Goal: Task Accomplishment & Management: Manage account settings

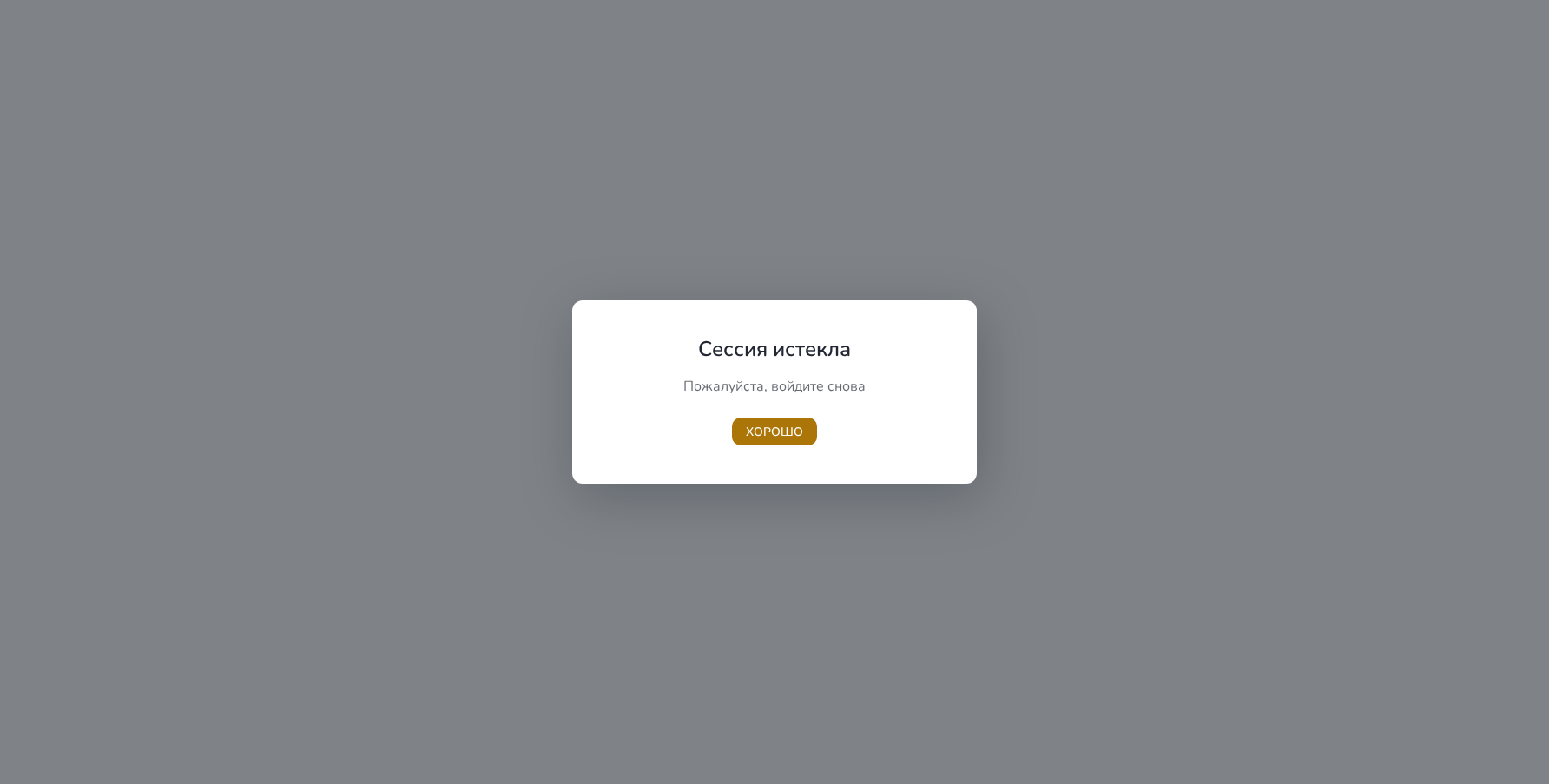
click at [790, 443] on span "button" at bounding box center [774, 431] width 85 height 42
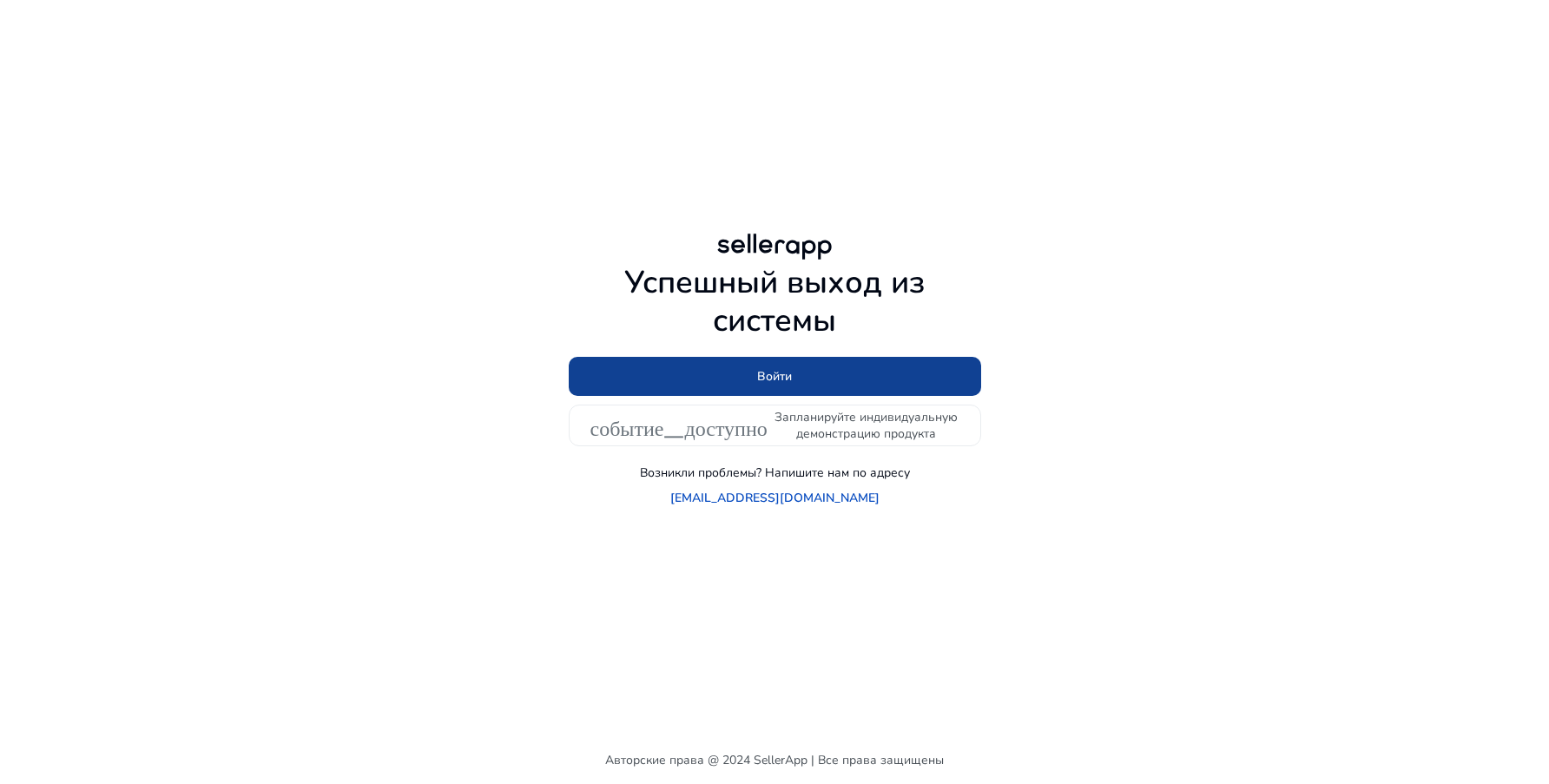
click at [782, 385] on font "Войти" at bounding box center [774, 377] width 34 height 16
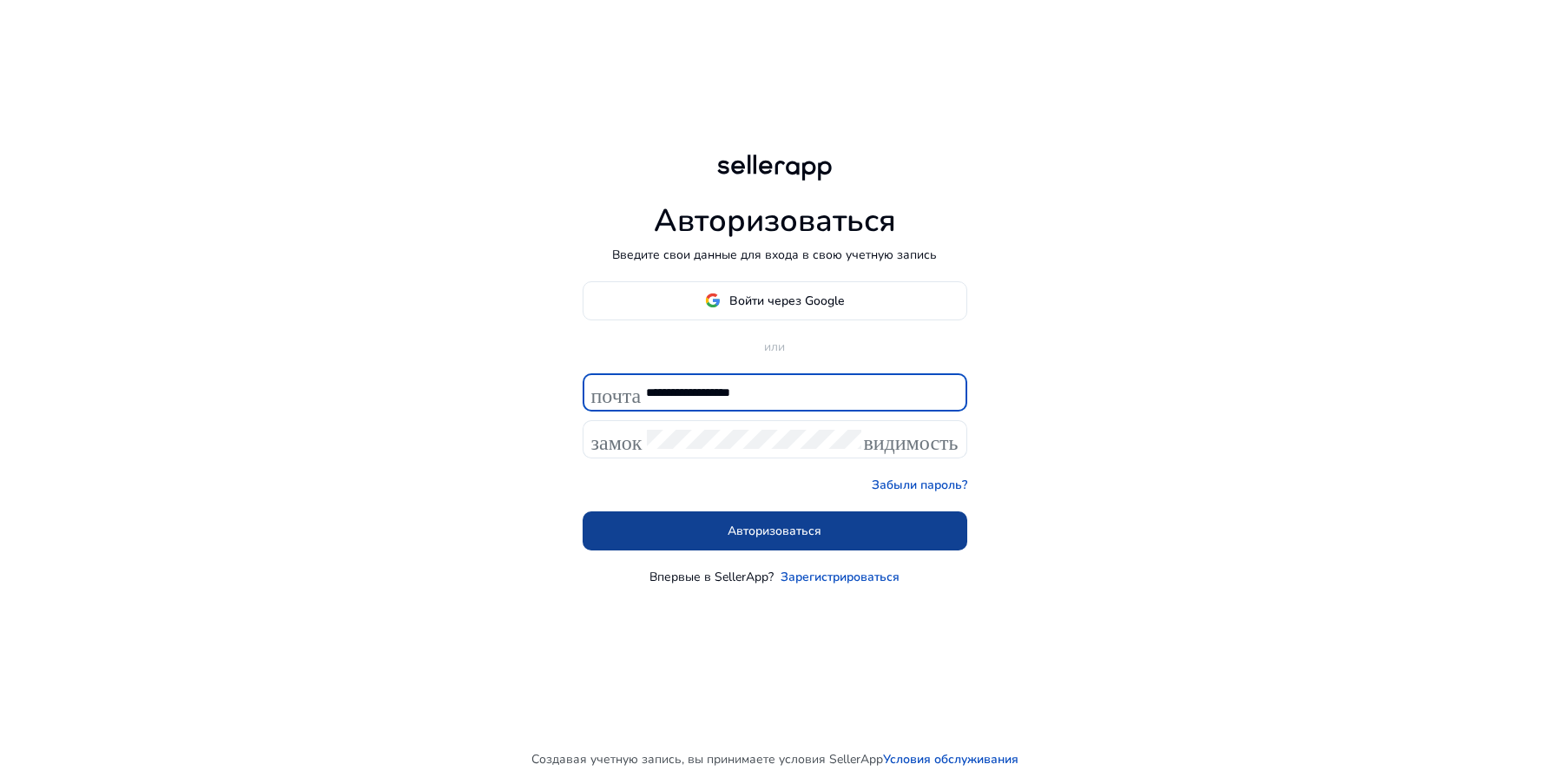
click at [793, 529] on font "Авторизоваться" at bounding box center [774, 531] width 93 height 16
